Goal: Transaction & Acquisition: Download file/media

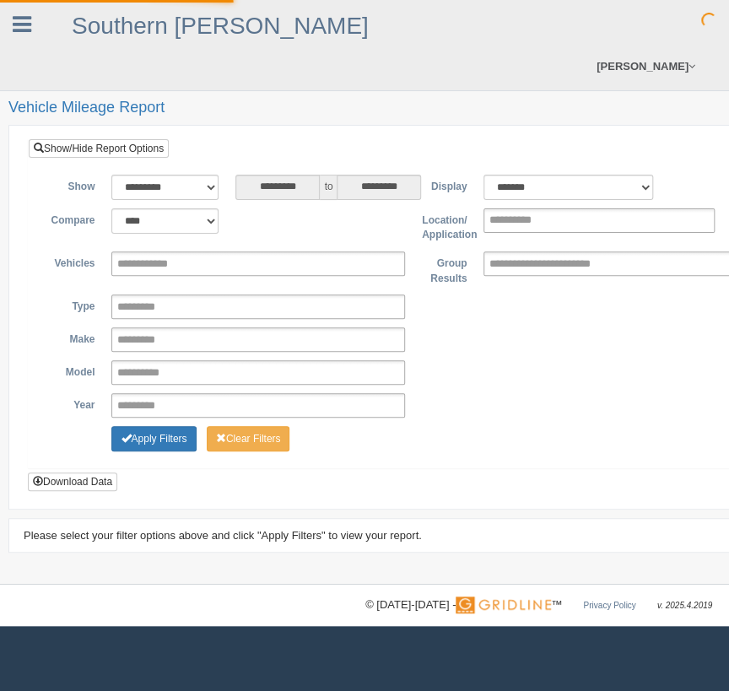
click at [164, 160] on div "**********" at bounding box center [414, 303] width 770 height 329
click at [168, 177] on select "**********" at bounding box center [164, 187] width 107 height 25
select select "**********"
click at [111, 175] on select "**********" at bounding box center [164, 187] width 107 height 25
type input "********"
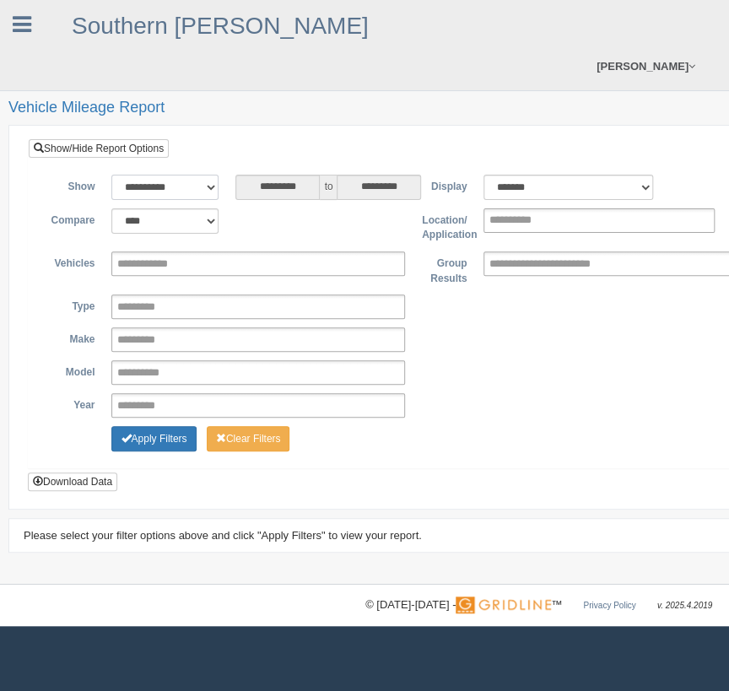
type input "*********"
click at [579, 262] on input "text" at bounding box center [563, 263] width 148 height 21
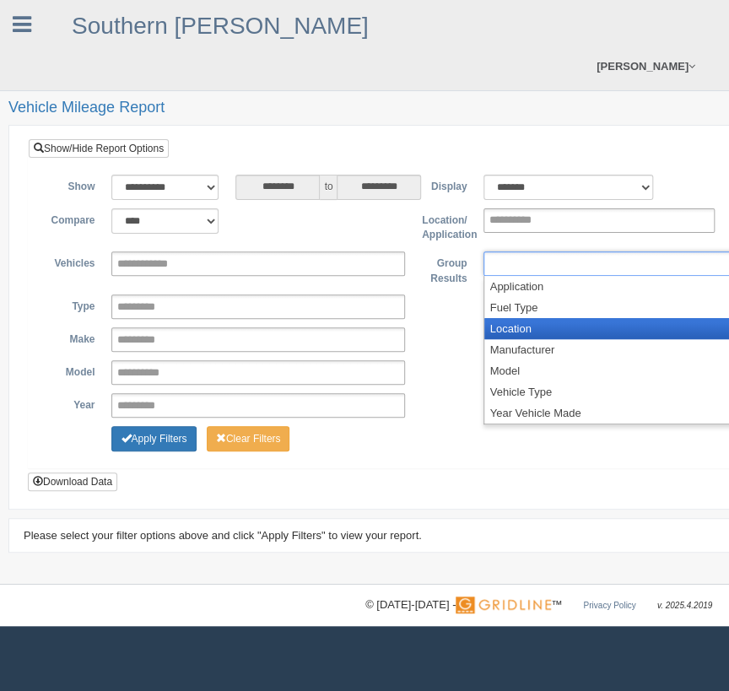
click at [551, 322] on li "Location" at bounding box center [630, 328] width 292 height 21
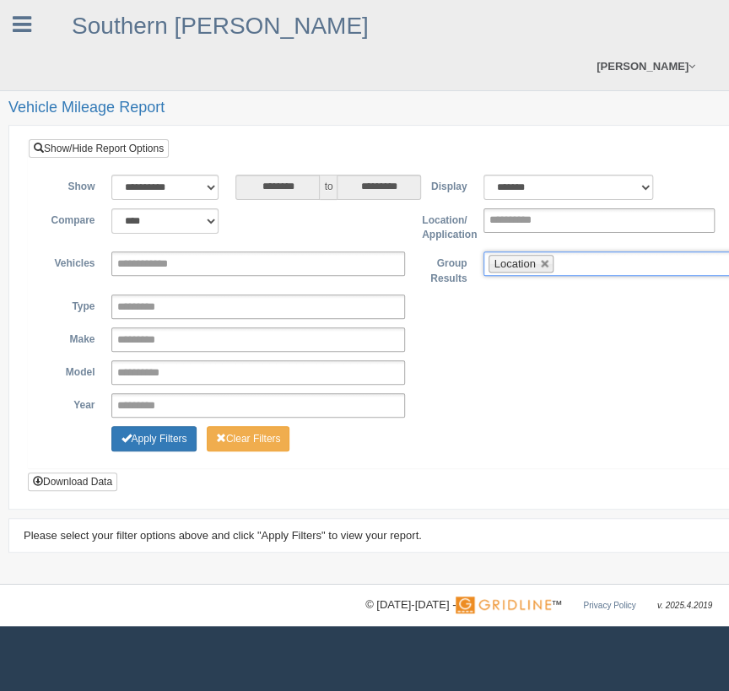
click at [578, 260] on input "text" at bounding box center [568, 263] width 21 height 21
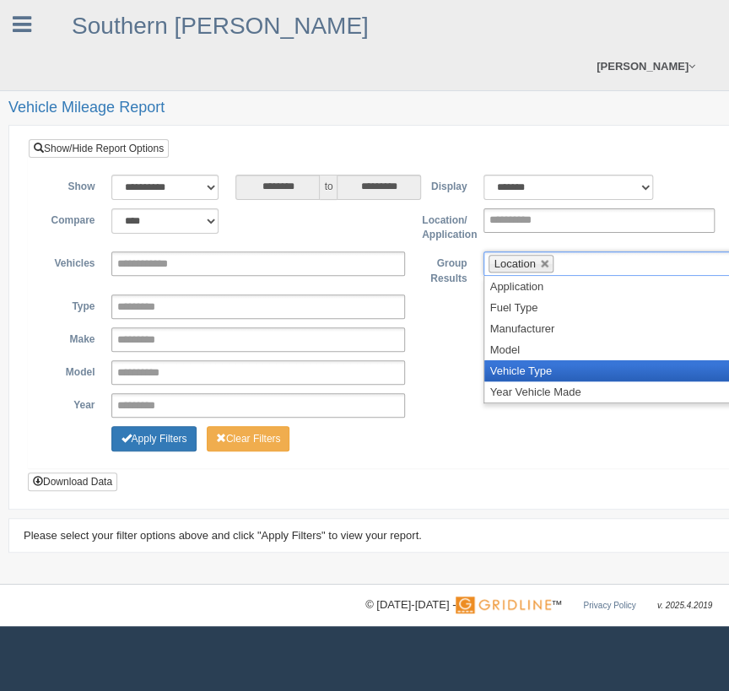
click at [561, 362] on li "Vehicle Type" at bounding box center [630, 370] width 292 height 21
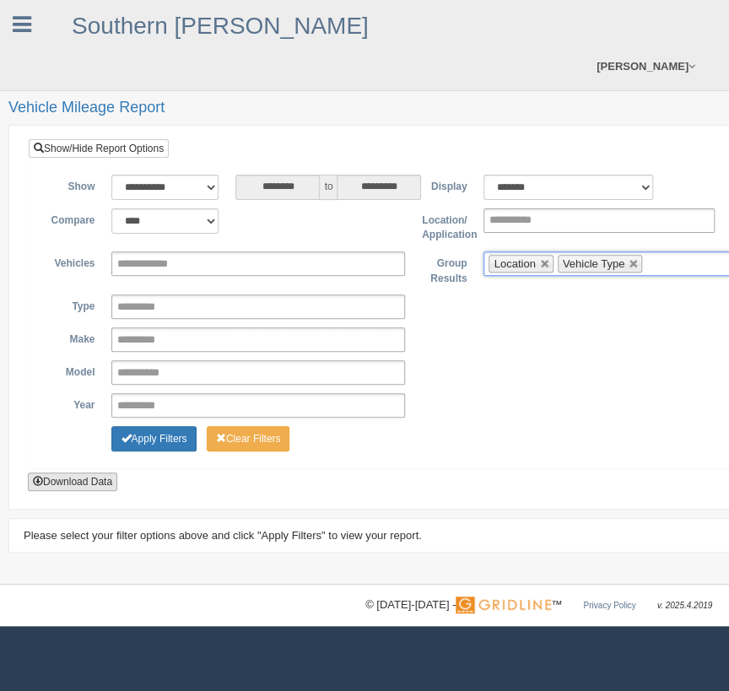
click at [86, 483] on button "Download Data" at bounding box center [72, 482] width 89 height 19
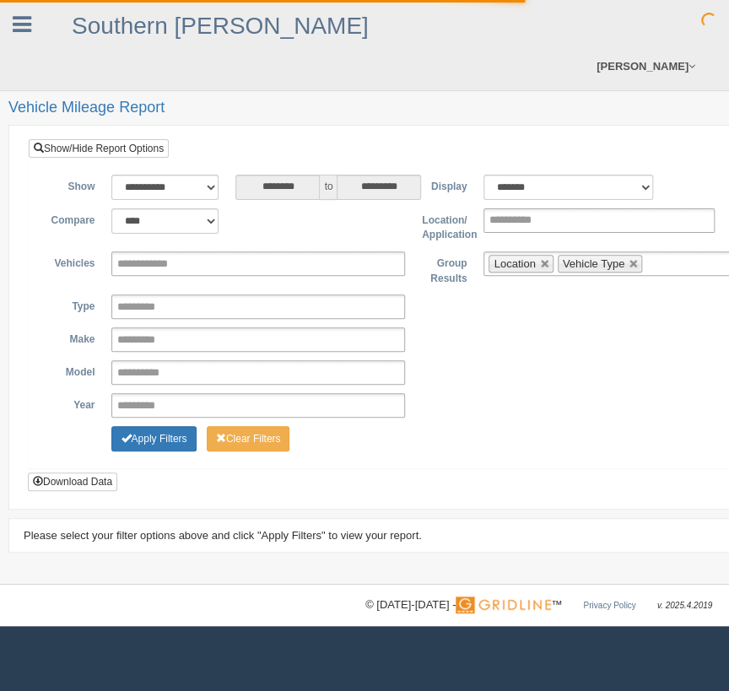
click at [682, 203] on div "**********" at bounding box center [413, 315] width 744 height 281
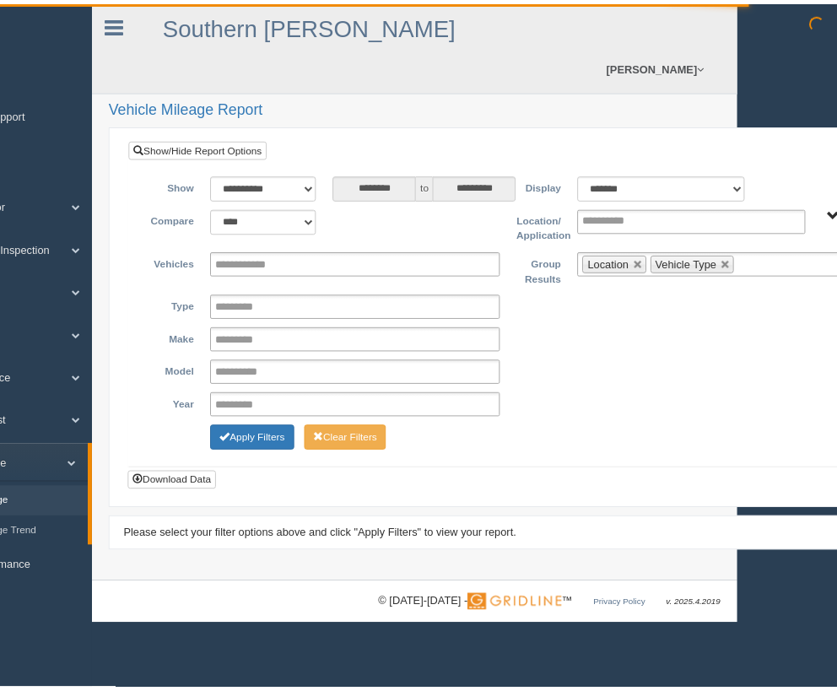
scroll to position [0, 172]
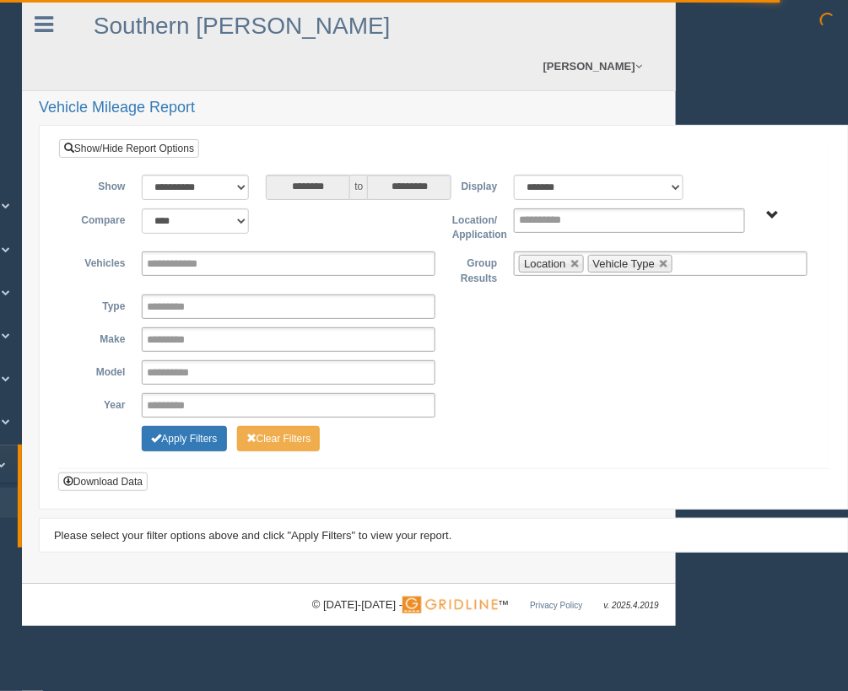
click at [728, 221] on span "Asset Types - N SCM" at bounding box center [772, 215] width 13 height 13
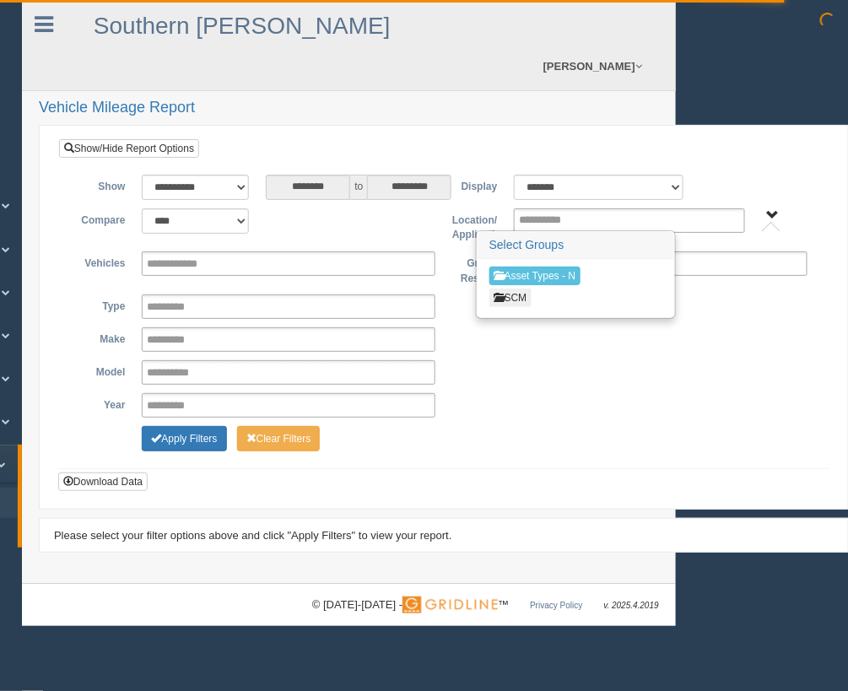
click at [728, 214] on span "Asset Types - N SCM" at bounding box center [772, 215] width 13 height 13
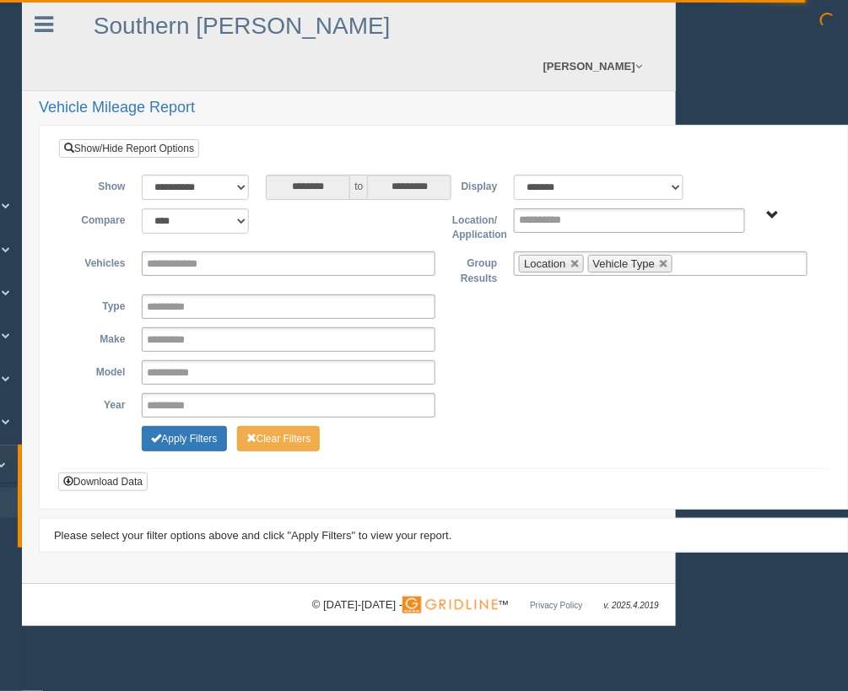
click at [728, 205] on div "**********" at bounding box center [444, 315] width 744 height 281
click at [728, 219] on span "Asset Types - N SCM" at bounding box center [772, 215] width 13 height 13
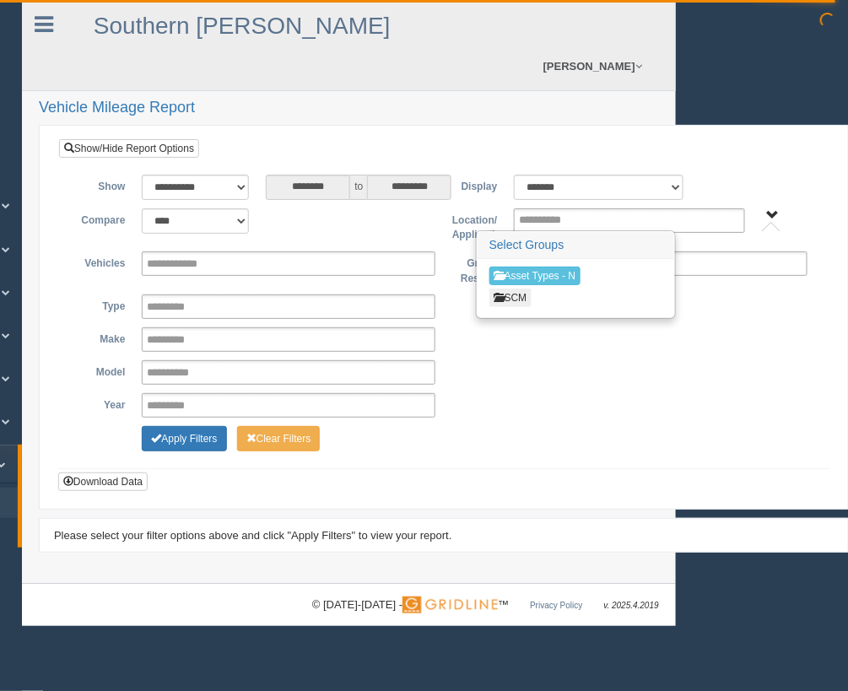
click at [530, 295] on button "SCM" at bounding box center [510, 298] width 43 height 19
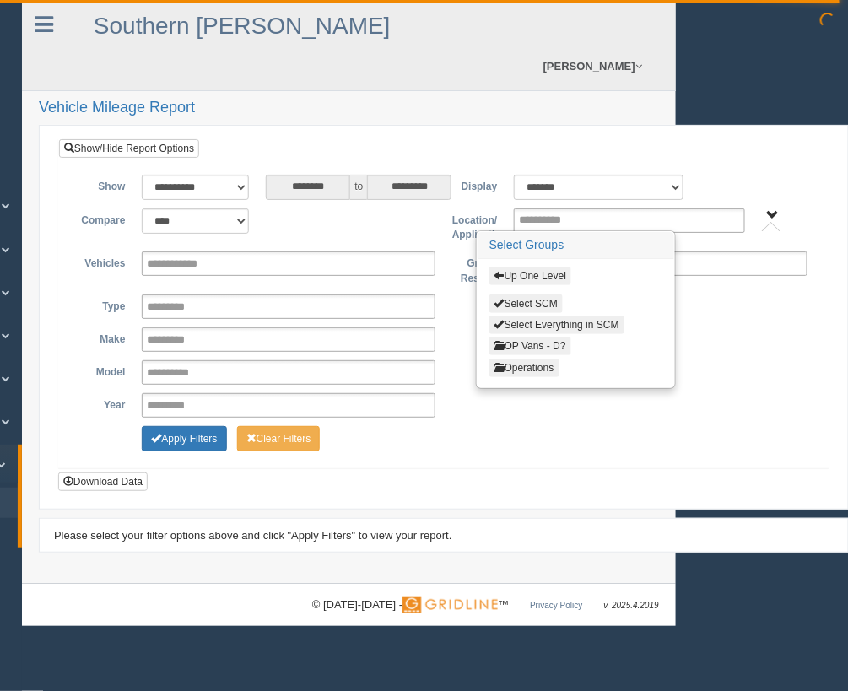
click at [540, 366] on button "Operations" at bounding box center [524, 368] width 70 height 19
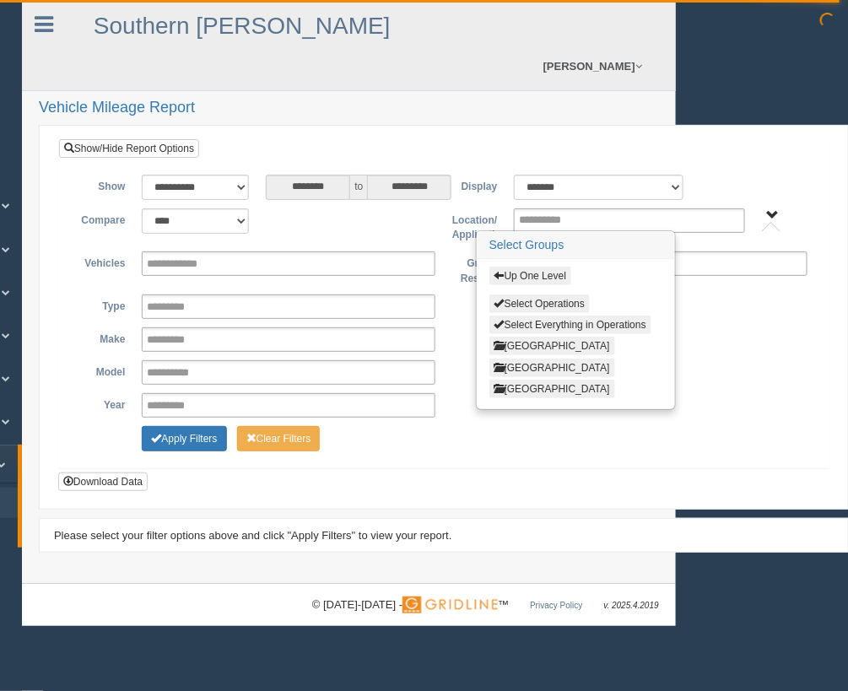
click at [565, 343] on button "[GEOGRAPHIC_DATA]" at bounding box center [552, 346] width 126 height 19
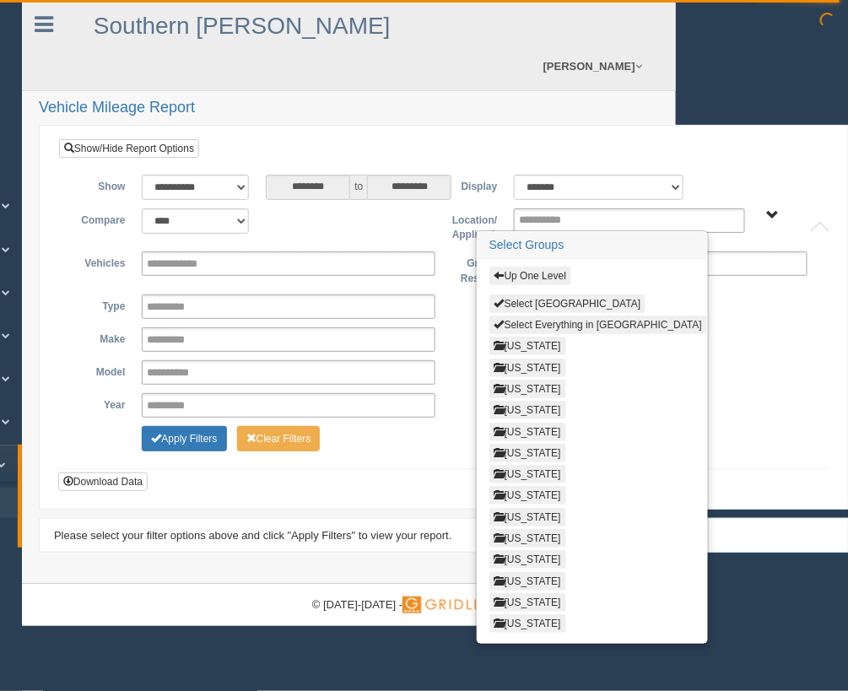
click at [612, 320] on button "Select Everything in [GEOGRAPHIC_DATA]" at bounding box center [598, 325] width 218 height 19
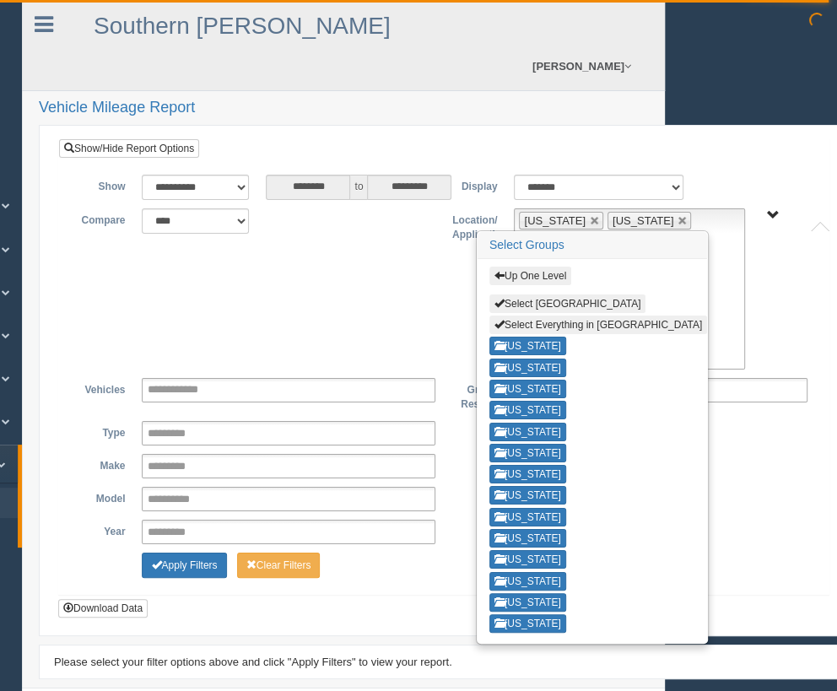
click at [514, 606] on div "Up One Level Select Central Region Select Everything in Central Region [US_STAT…" at bounding box center [593, 451] width 230 height 384
click at [516, 616] on button "[US_STATE]" at bounding box center [527, 623] width 77 height 19
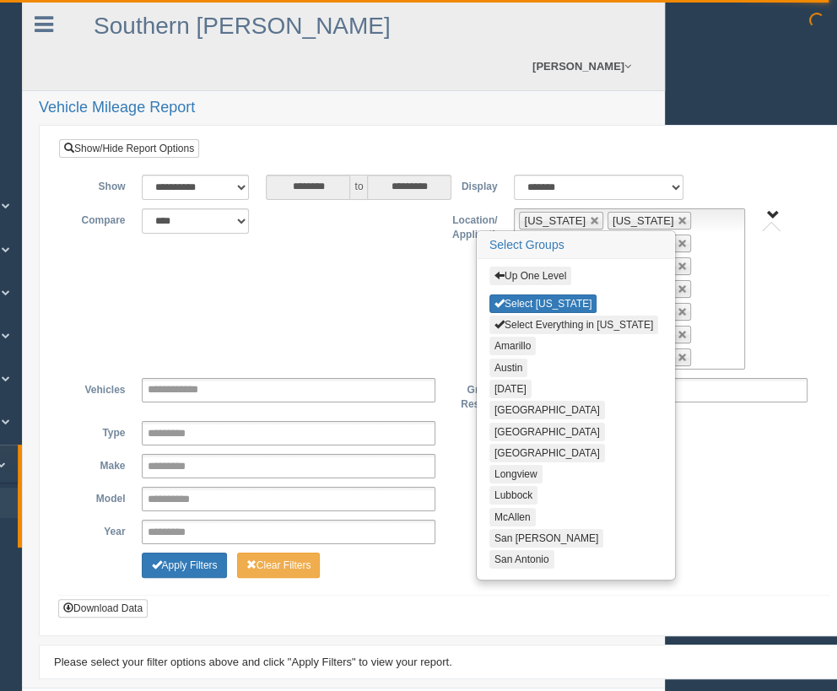
click at [565, 316] on button "Select Everything in [US_STATE]" at bounding box center [573, 325] width 169 height 19
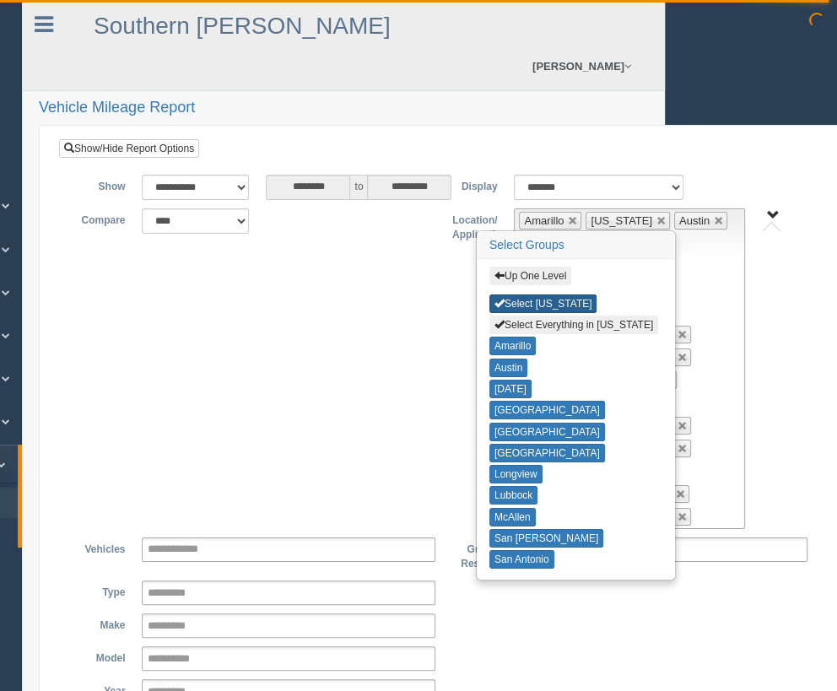
click at [547, 302] on button "Select [US_STATE]" at bounding box center [543, 304] width 108 height 19
click at [540, 274] on button "Up One Level" at bounding box center [530, 276] width 82 height 19
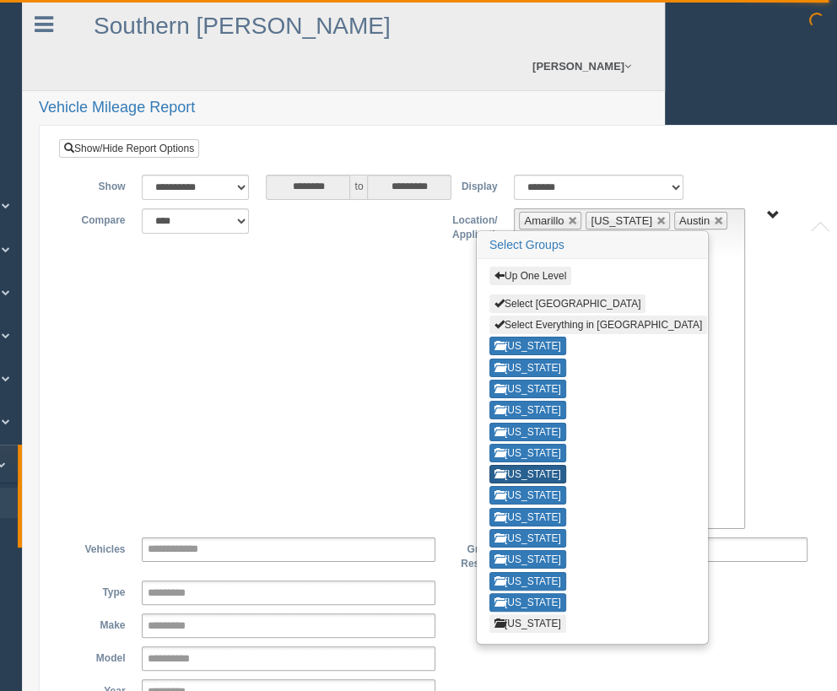
click at [538, 468] on button "[US_STATE]" at bounding box center [527, 474] width 77 height 19
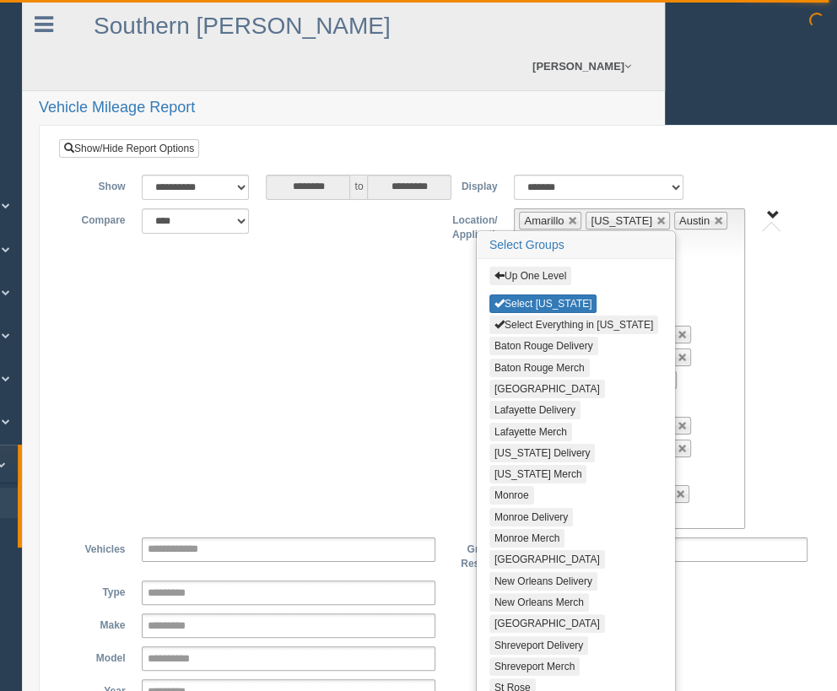
click at [586, 327] on button "Select Everything in [US_STATE]" at bounding box center [573, 325] width 169 height 19
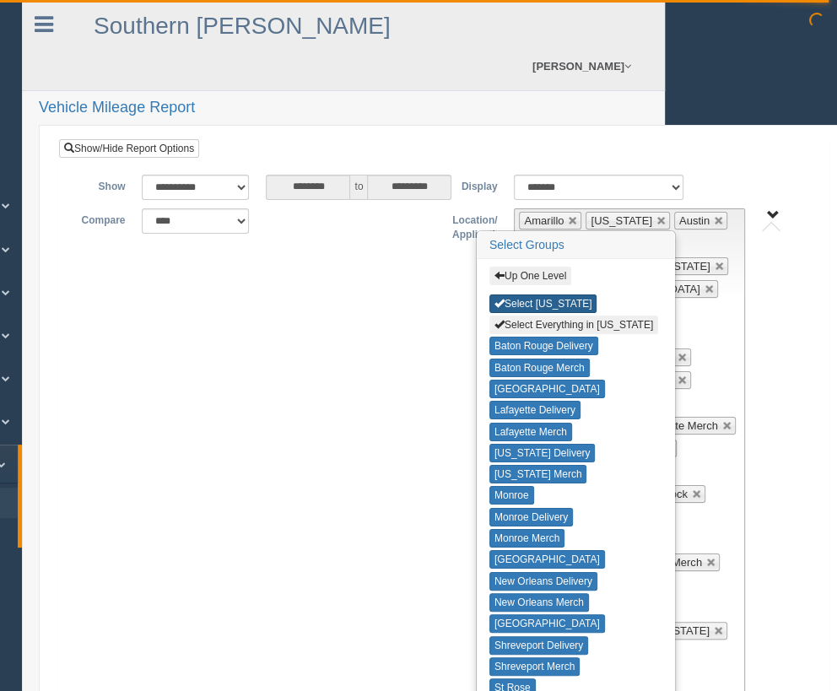
click at [565, 300] on button "Select [US_STATE]" at bounding box center [543, 304] width 108 height 19
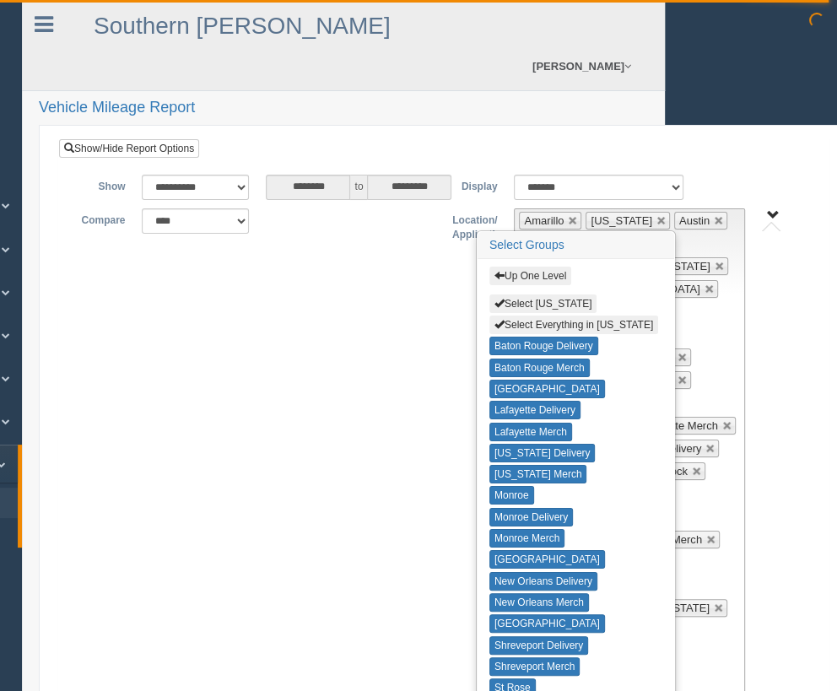
click at [548, 270] on button "Up One Level" at bounding box center [530, 276] width 82 height 19
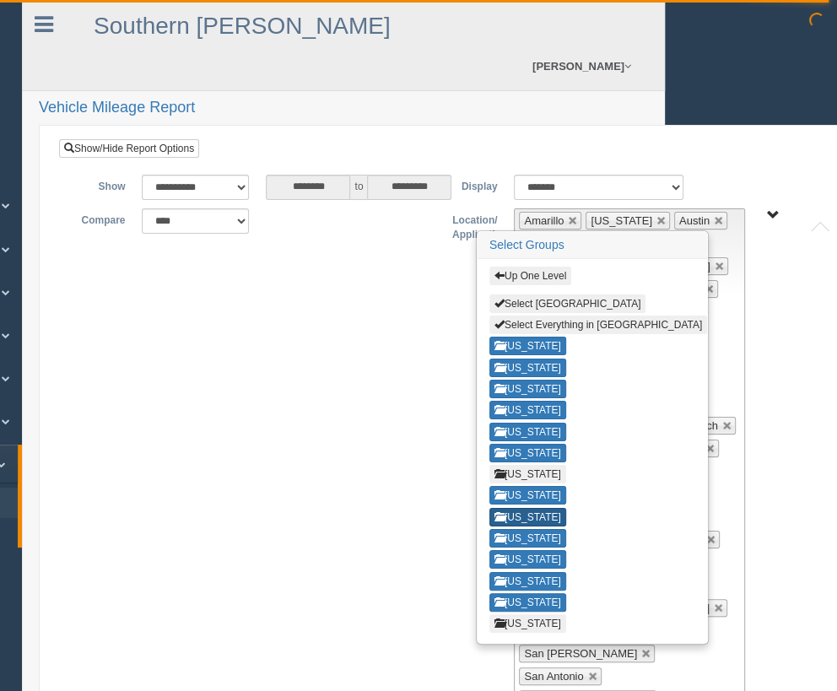
click at [533, 511] on button "[US_STATE]" at bounding box center [527, 517] width 77 height 19
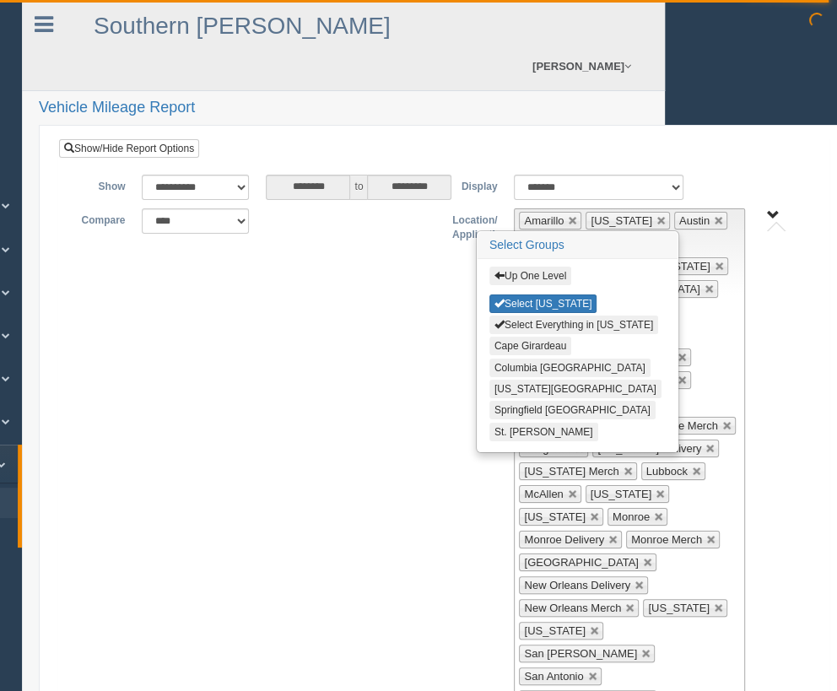
click at [582, 327] on button "Select Everything in [US_STATE]" at bounding box center [573, 325] width 169 height 19
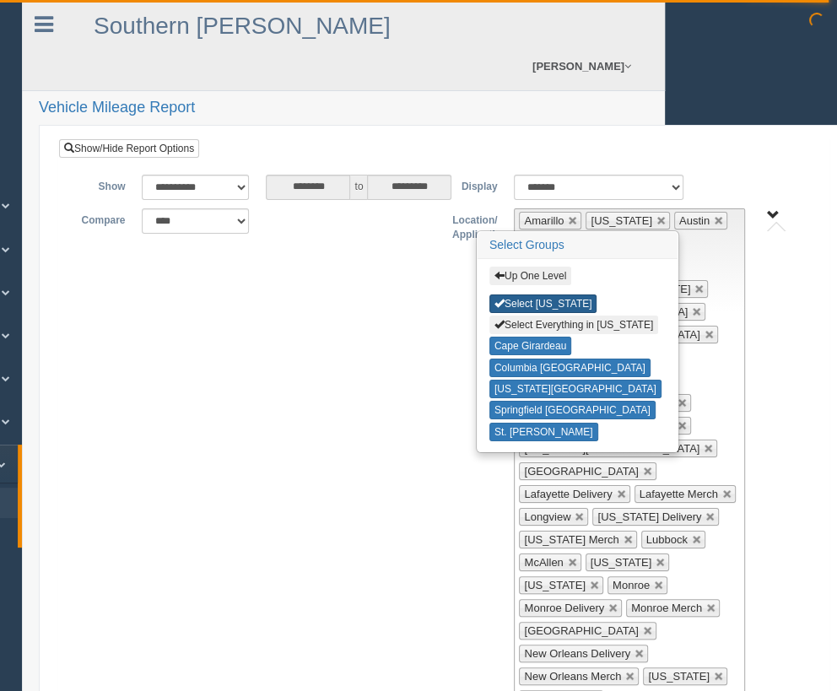
click at [557, 303] on button "Select [US_STATE]" at bounding box center [543, 304] width 108 height 19
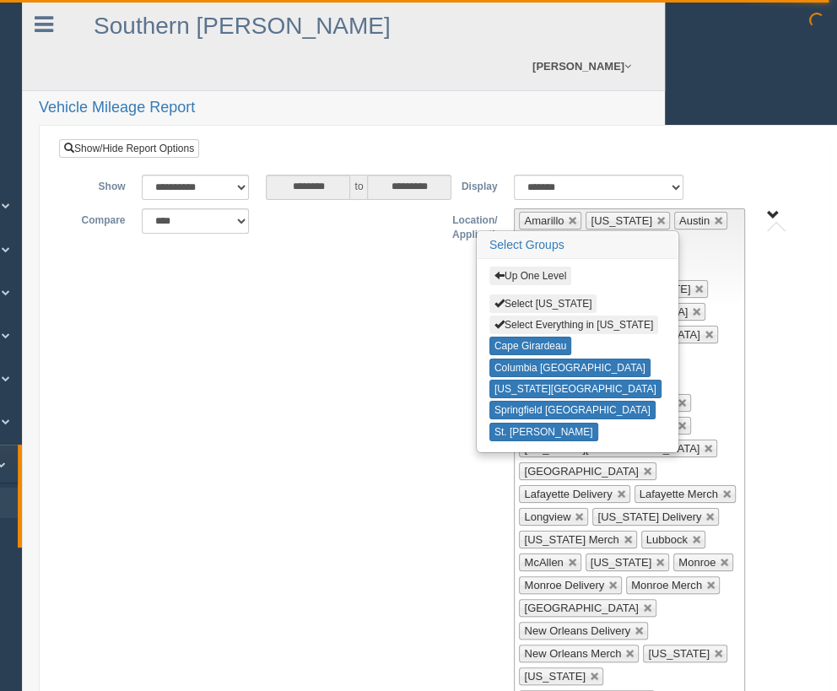
click at [549, 278] on button "Up One Level" at bounding box center [530, 276] width 82 height 19
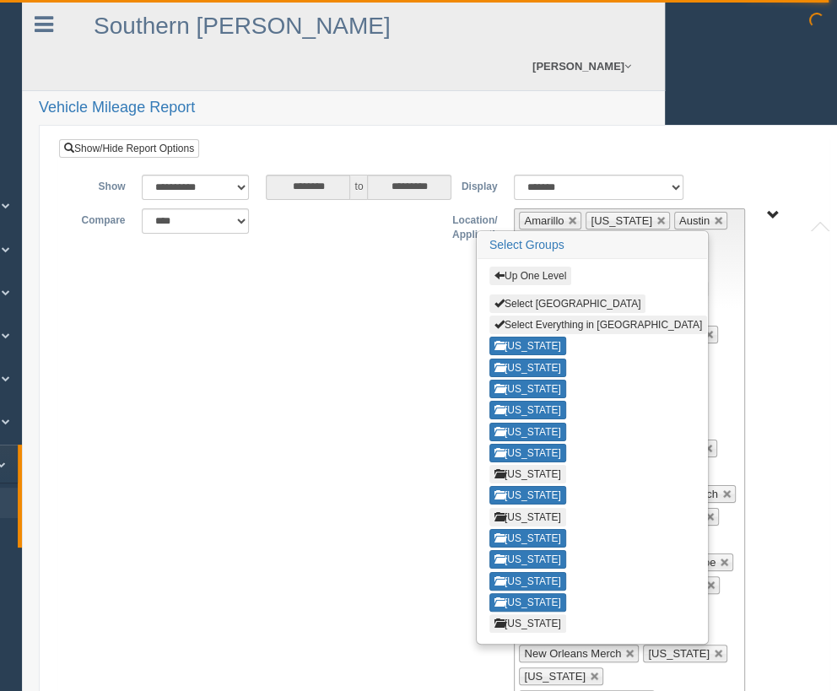
click at [503, 267] on button "Up One Level" at bounding box center [530, 276] width 82 height 19
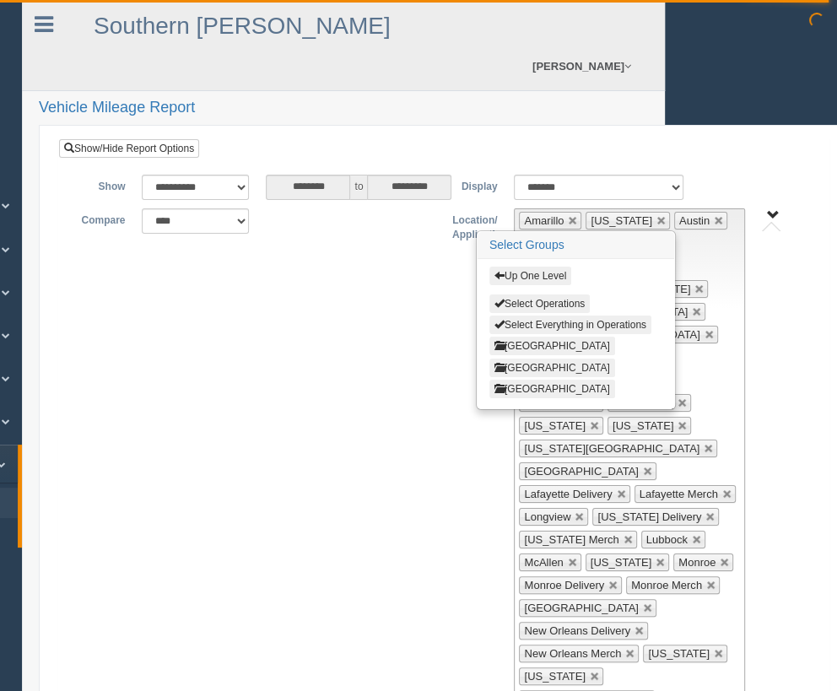
click at [548, 359] on button "[GEOGRAPHIC_DATA]" at bounding box center [552, 368] width 126 height 19
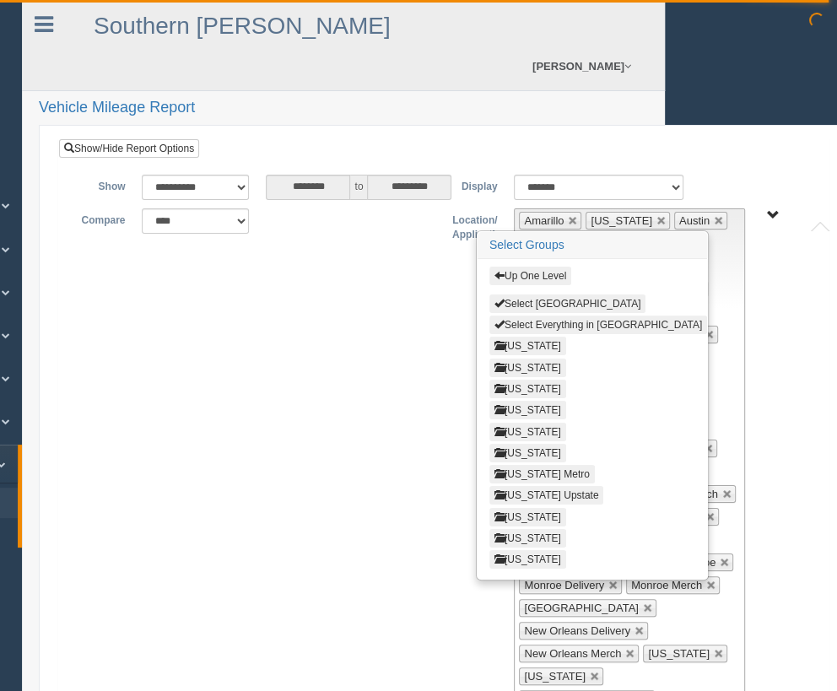
click at [589, 326] on button "Select Everything in [GEOGRAPHIC_DATA]" at bounding box center [598, 325] width 218 height 19
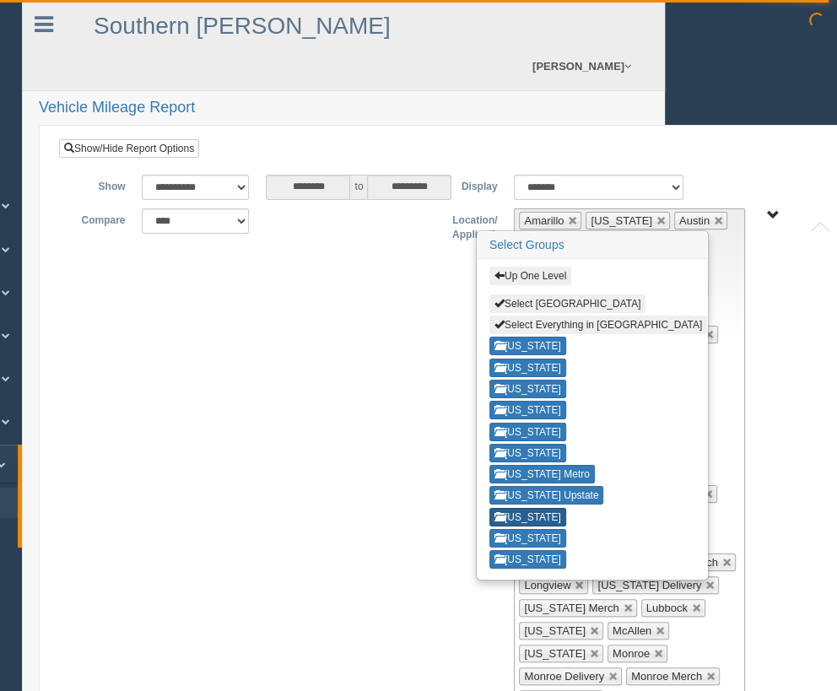
click at [520, 508] on button "[US_STATE]" at bounding box center [527, 517] width 77 height 19
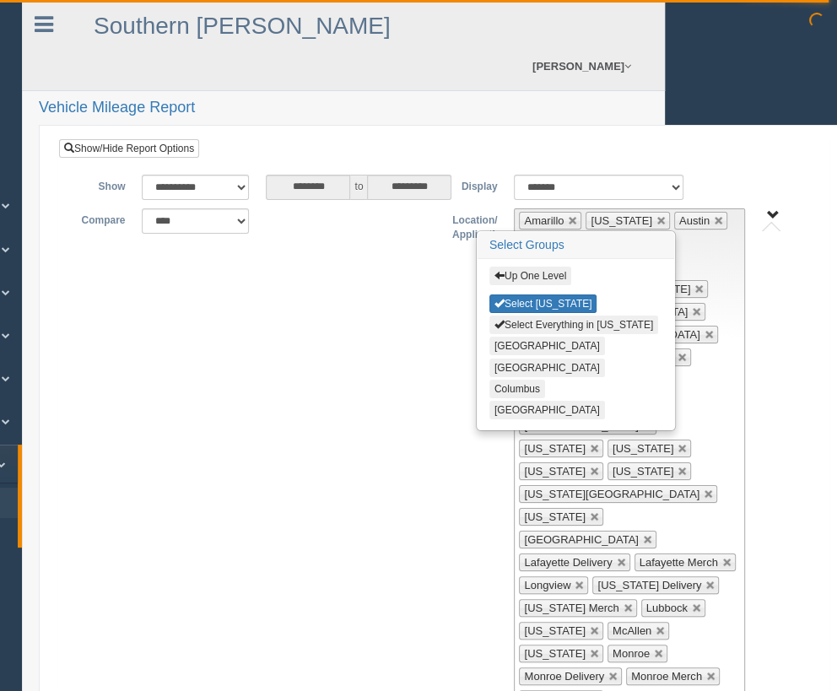
click at [578, 318] on button "Select Everything in [US_STATE]" at bounding box center [573, 325] width 169 height 19
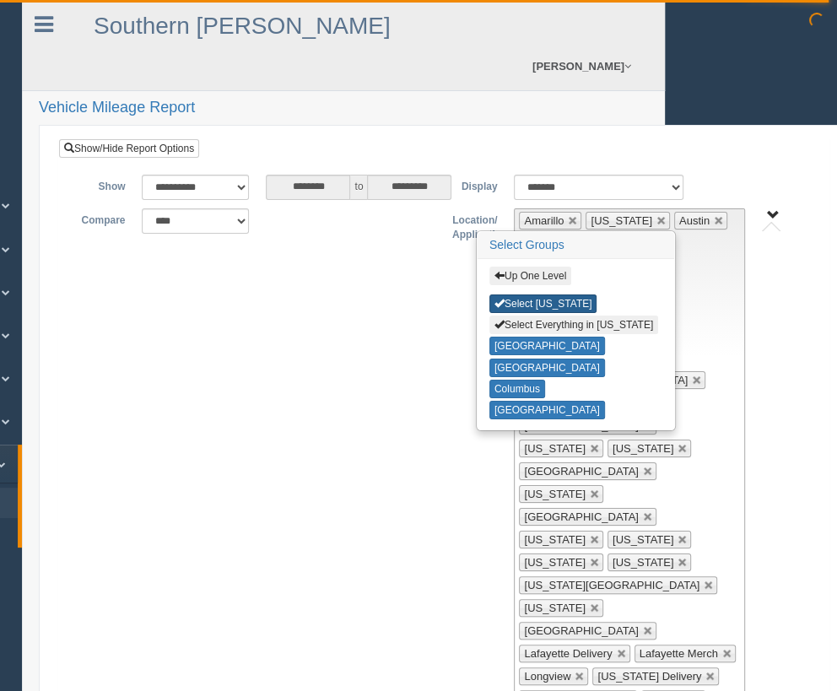
drag, startPoint x: 549, startPoint y: 295, endPoint x: 548, endPoint y: 286, distance: 8.5
click at [549, 295] on button "Select [US_STATE]" at bounding box center [543, 304] width 108 height 19
click at [547, 272] on button "Up One Level" at bounding box center [530, 276] width 82 height 19
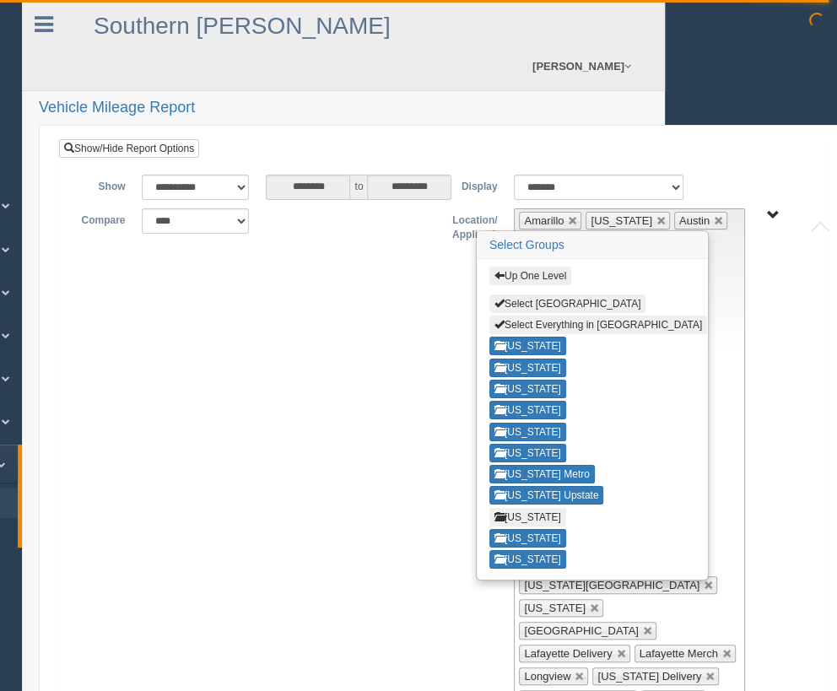
click at [510, 265] on div "Up One Level Select East Region Select Everything in [GEOGRAPHIC_DATA] [US_STAT…" at bounding box center [593, 419] width 230 height 320
click at [538, 278] on button "Up One Level" at bounding box center [530, 276] width 82 height 19
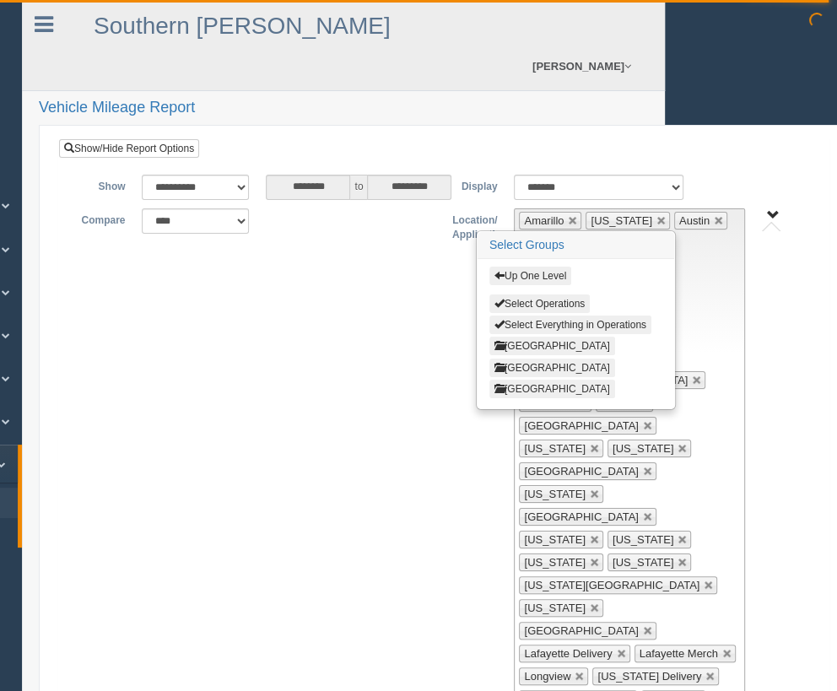
click at [553, 392] on button "[GEOGRAPHIC_DATA]" at bounding box center [552, 389] width 126 height 19
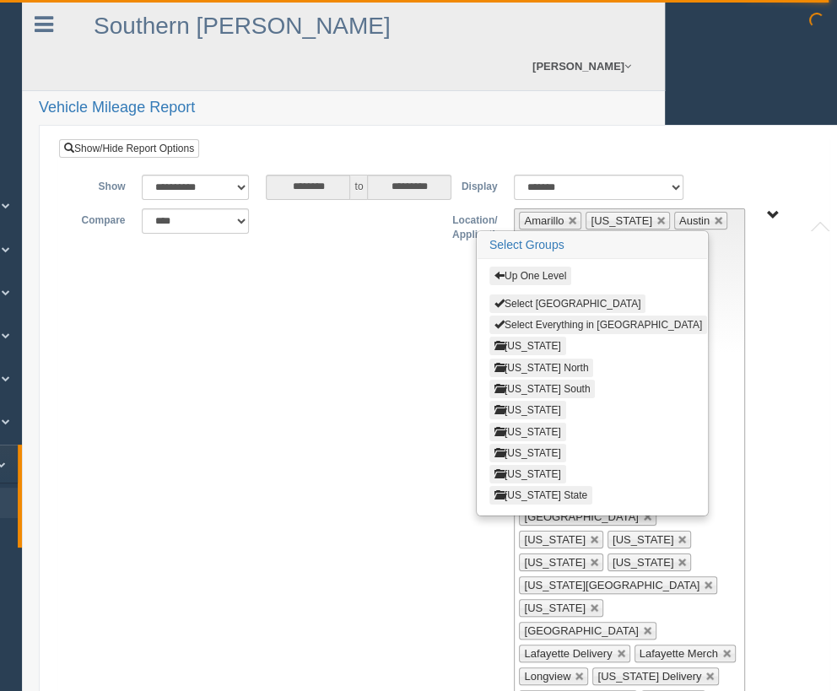
click at [581, 323] on button "Select Everything in [GEOGRAPHIC_DATA]" at bounding box center [598, 325] width 218 height 19
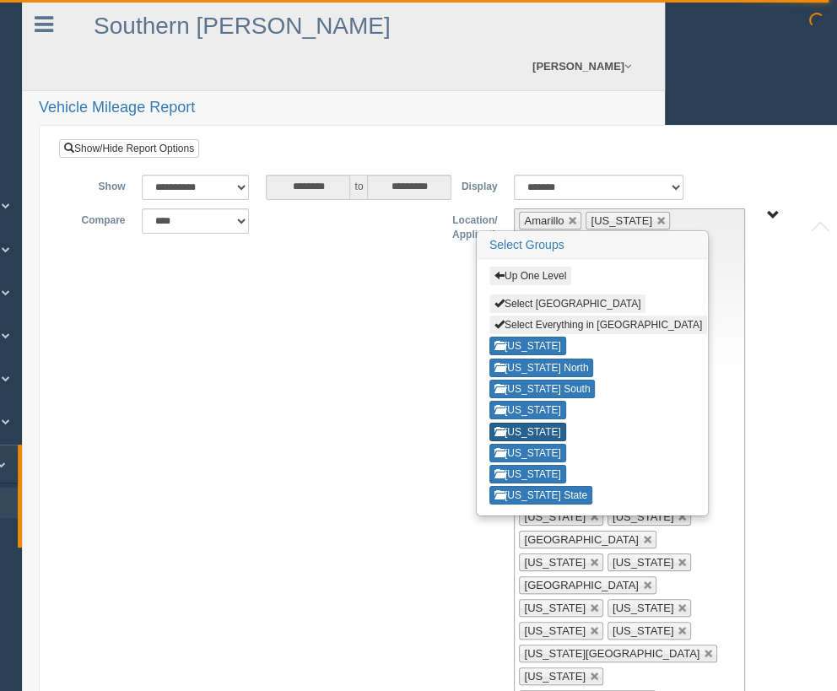
click at [532, 429] on button "[US_STATE]" at bounding box center [527, 432] width 77 height 19
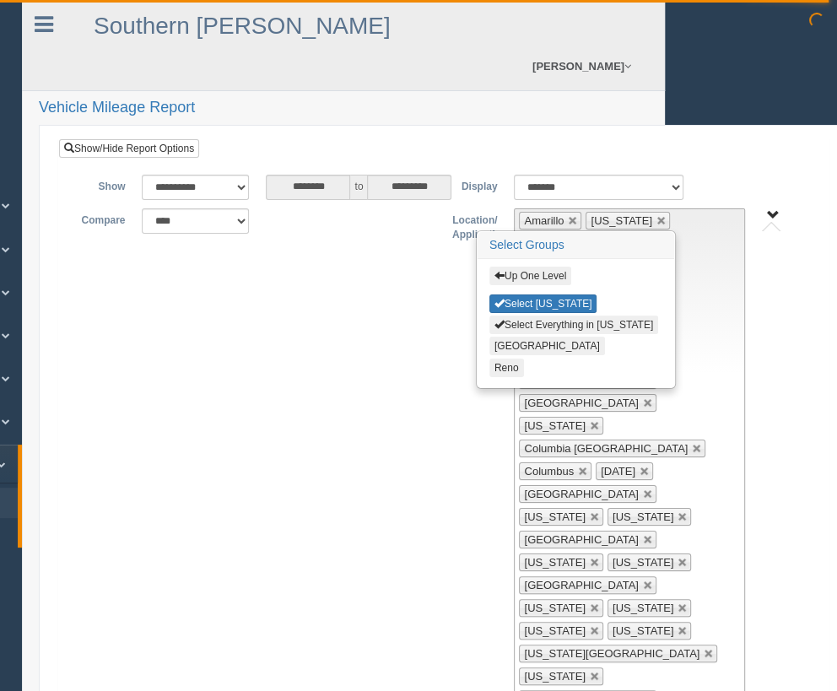
click at [556, 322] on button "Select Everything in [US_STATE]" at bounding box center [573, 325] width 169 height 19
click at [548, 295] on button "Select [US_STATE]" at bounding box center [543, 304] width 108 height 19
click at [545, 279] on button "Up One Level" at bounding box center [530, 276] width 82 height 19
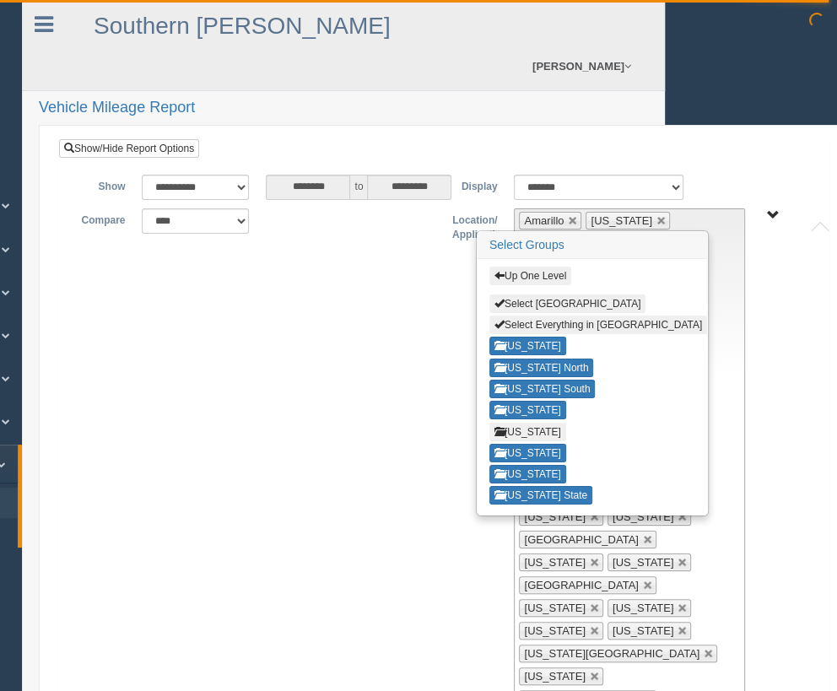
click at [728, 210] on span "Up One Level Select West Region Select Everything in [GEOGRAPHIC_DATA] [US_STAT…" at bounding box center [772, 215] width 13 height 13
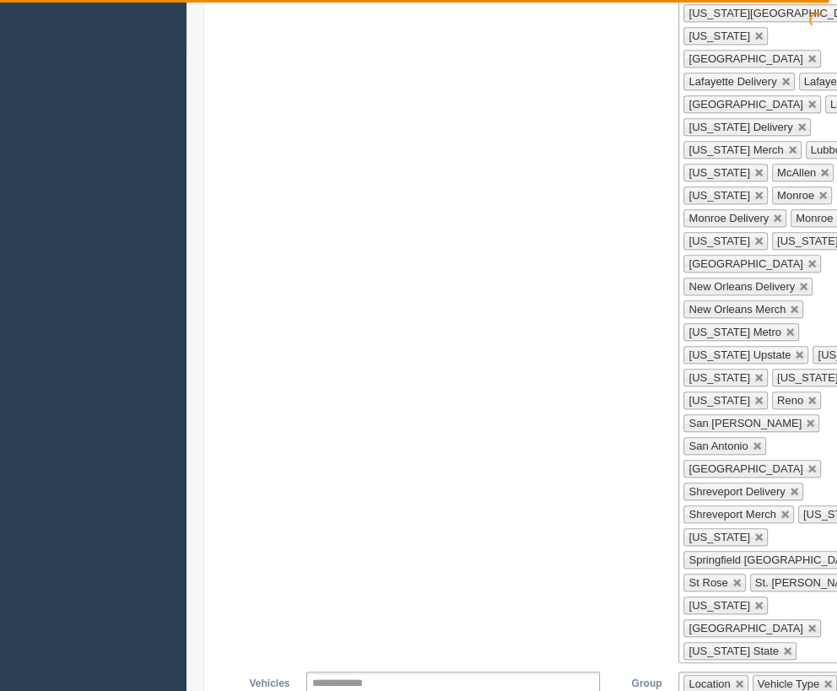
scroll to position [640, 19]
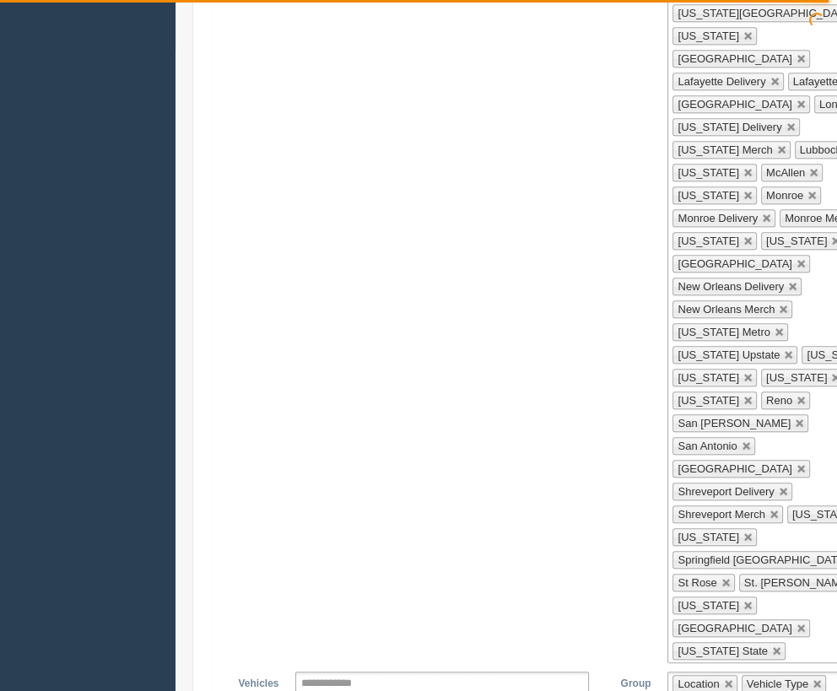
click at [49, 325] on div "Home My GeoTab Feedback / Support Reports Driver Behavior Driver Scorecard Driv…" at bounding box center [399, 192] width 837 height 1665
